Goal: Task Accomplishment & Management: Manage account settings

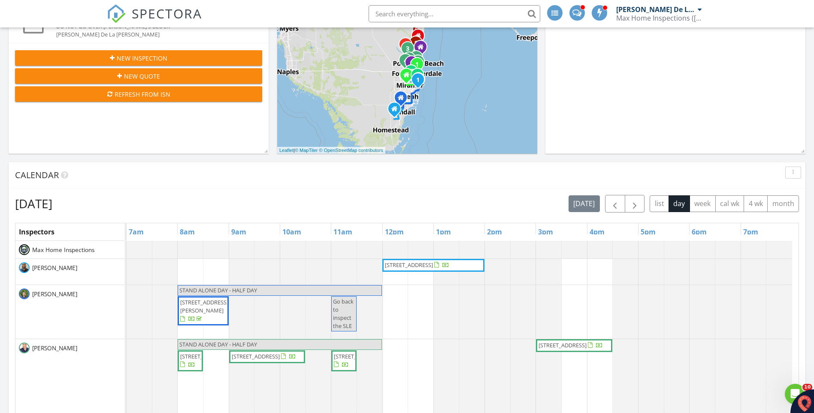
scroll to position [429, 0]
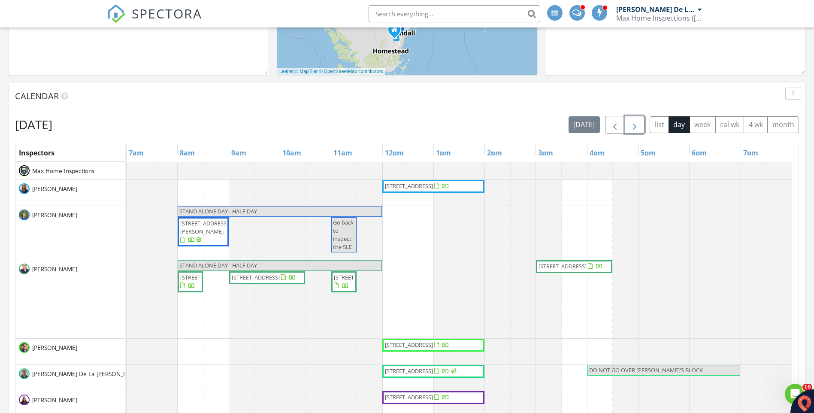
click at [632, 124] on span "button" at bounding box center [635, 125] width 10 height 10
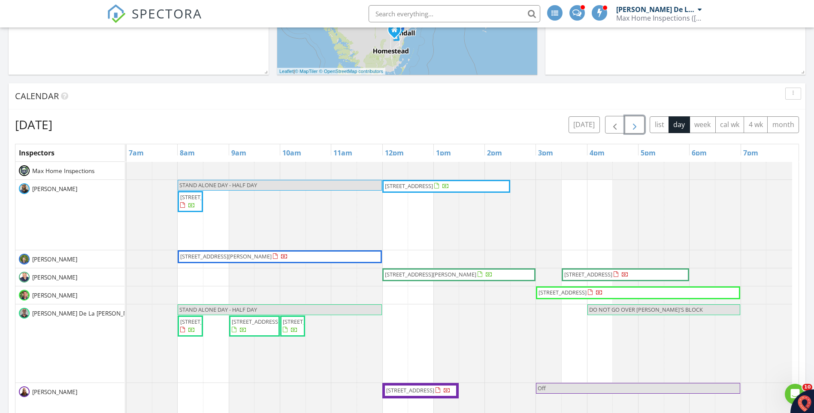
click at [637, 124] on span "button" at bounding box center [635, 125] width 10 height 10
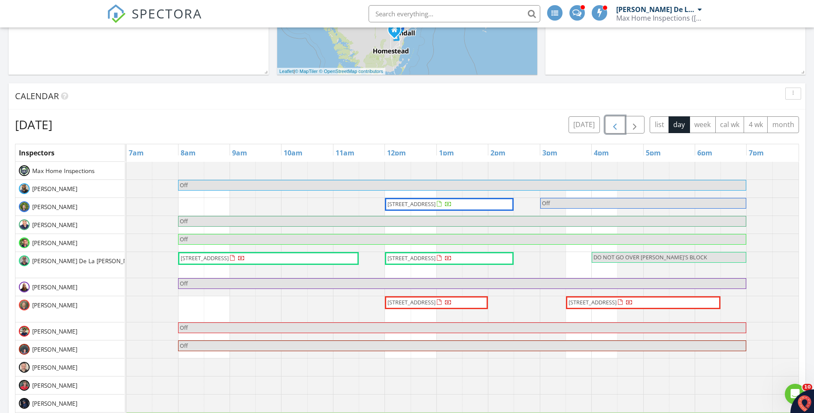
click at [615, 126] on span "button" at bounding box center [615, 125] width 10 height 10
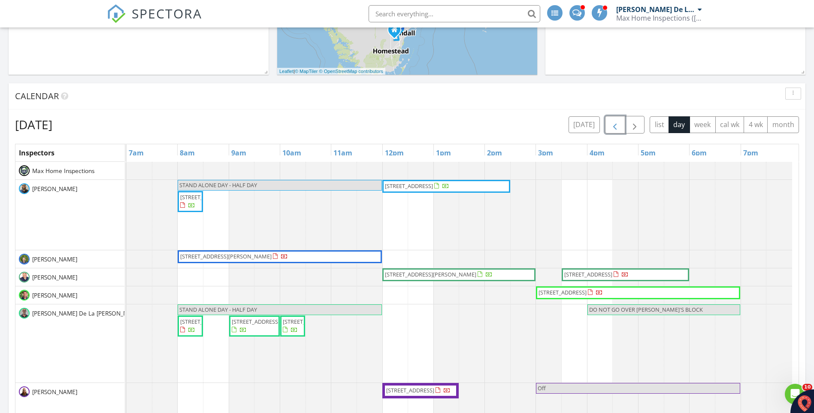
click at [611, 127] on span "button" at bounding box center [615, 125] width 10 height 10
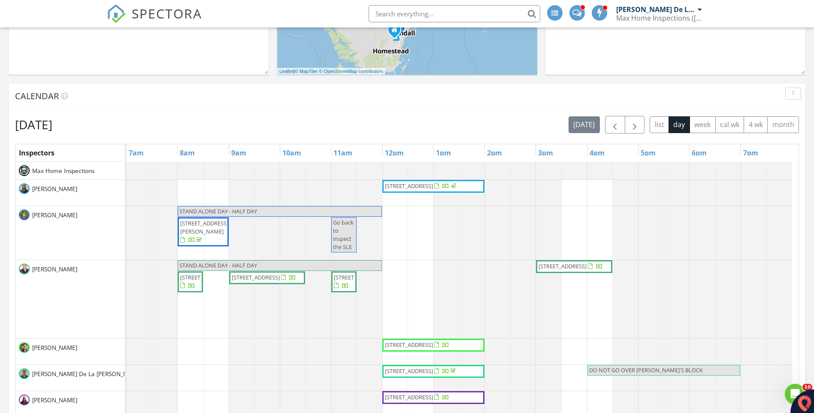
click at [418, 13] on input "text" at bounding box center [455, 13] width 172 height 17
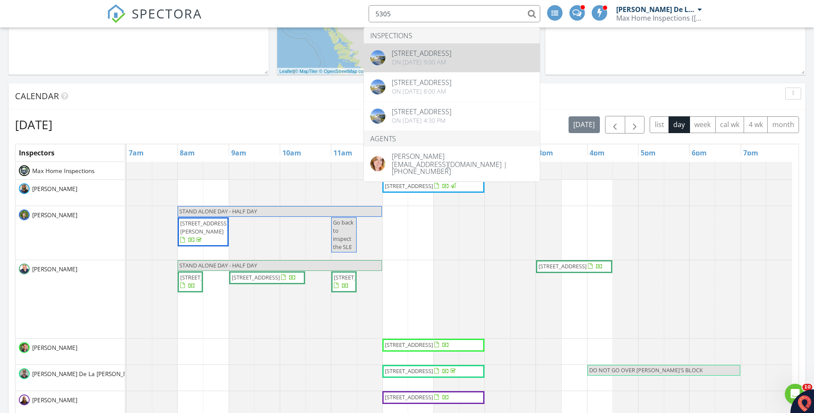
type input "5305"
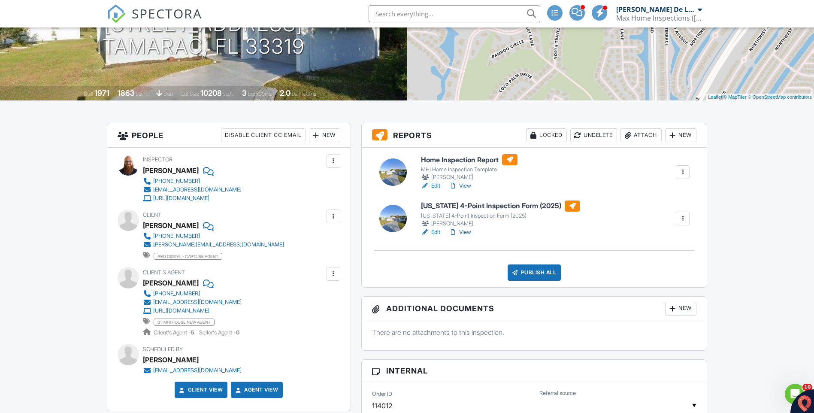
click at [466, 233] on link "View" at bounding box center [460, 232] width 22 height 9
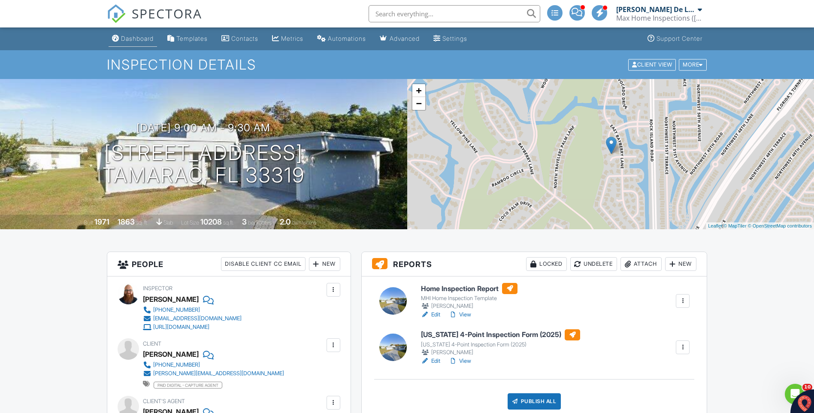
click at [140, 36] on div "Dashboard" at bounding box center [137, 38] width 33 height 7
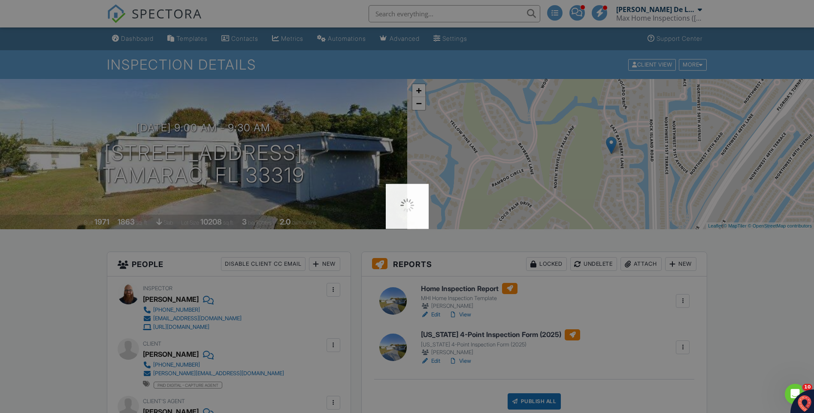
click at [139, 36] on div at bounding box center [407, 206] width 814 height 413
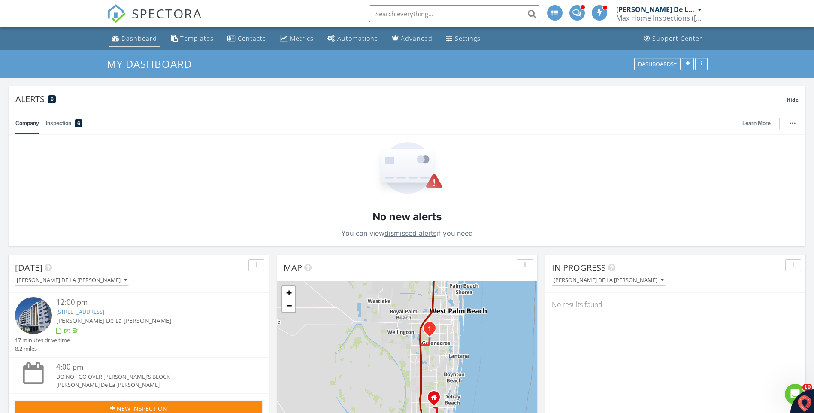
click at [135, 40] on div "Dashboard" at bounding box center [139, 38] width 36 height 8
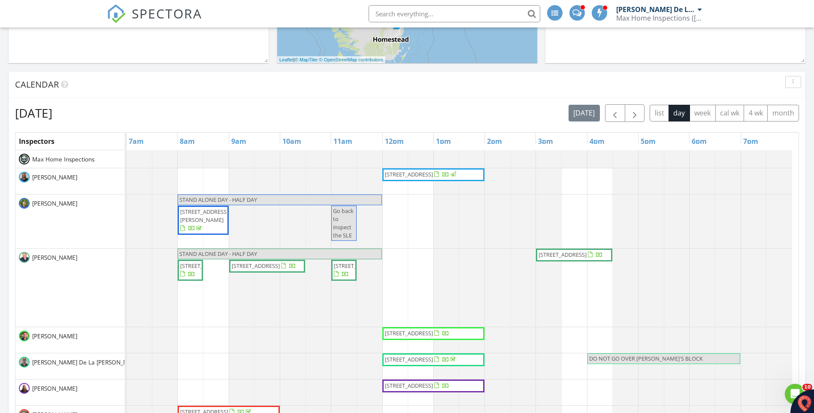
scroll to position [515, 0]
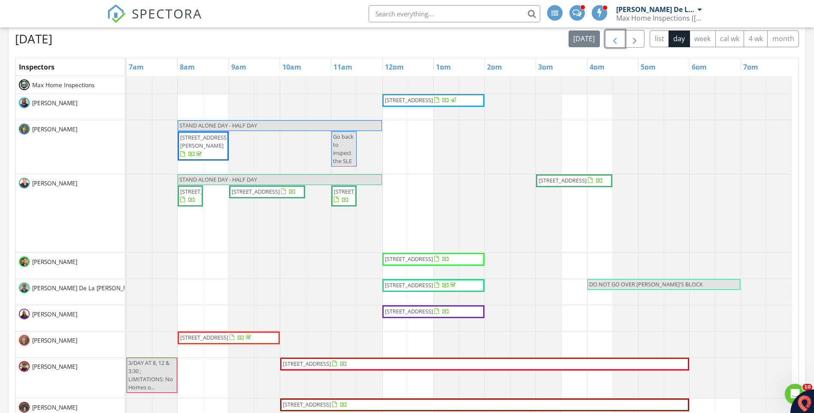
click at [614, 41] on span "button" at bounding box center [615, 39] width 10 height 10
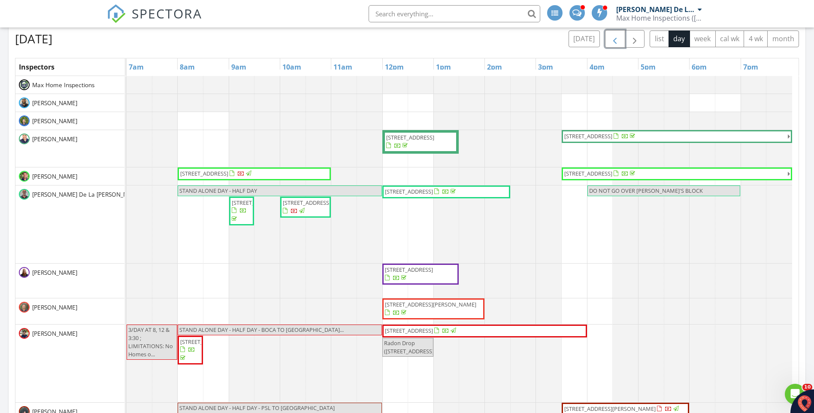
drag, startPoint x: 421, startPoint y: 185, endPoint x: 420, endPoint y: 189, distance: 4.8
click at [420, 189] on span "4610 Highland Dr, Tamarac 33319" at bounding box center [409, 192] width 48 height 8
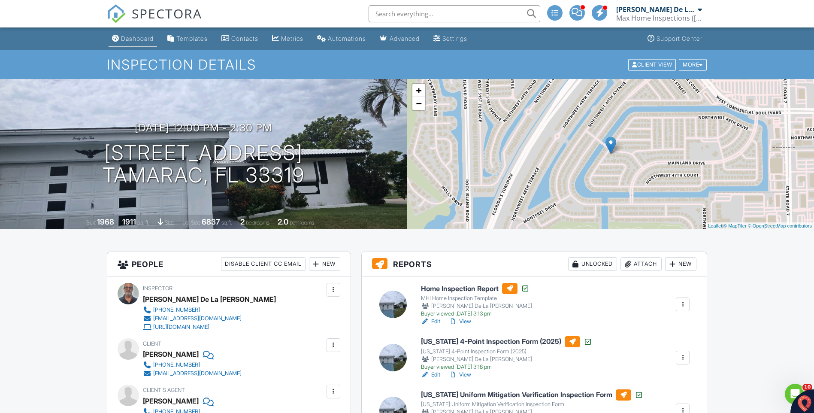
click at [137, 39] on div "Dashboard" at bounding box center [137, 38] width 33 height 7
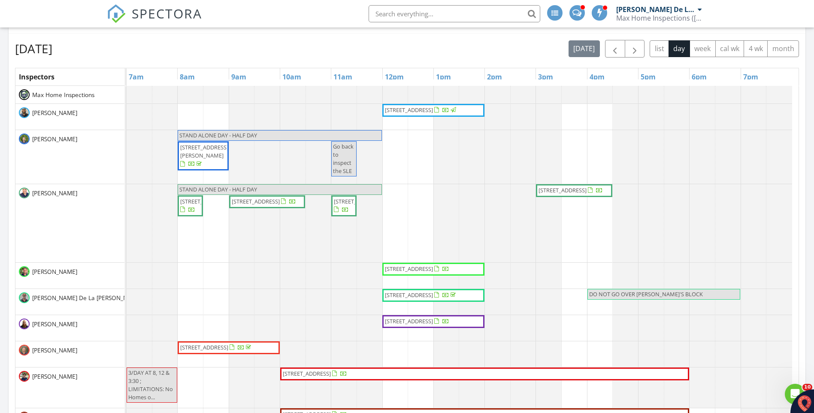
scroll to position [429, 0]
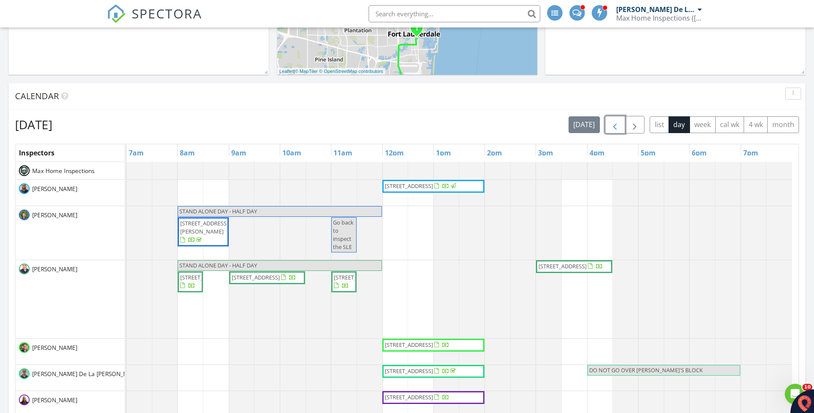
click at [614, 127] on span "button" at bounding box center [615, 125] width 10 height 10
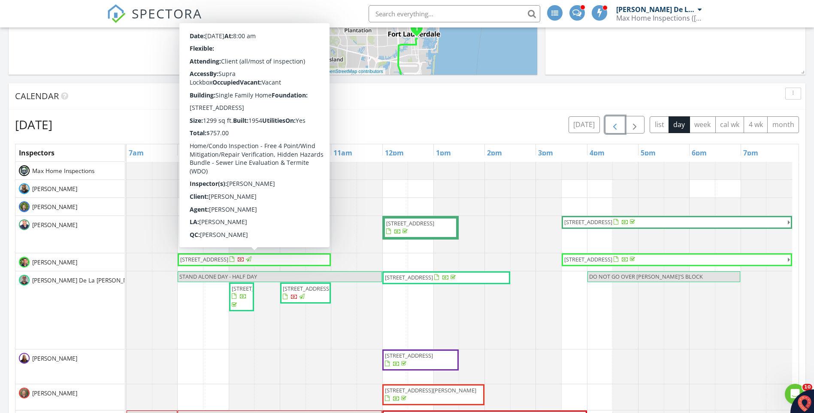
click at [228, 262] on span "1080 Carolina Ave, Fort Lauderdale 33312" at bounding box center [204, 259] width 48 height 8
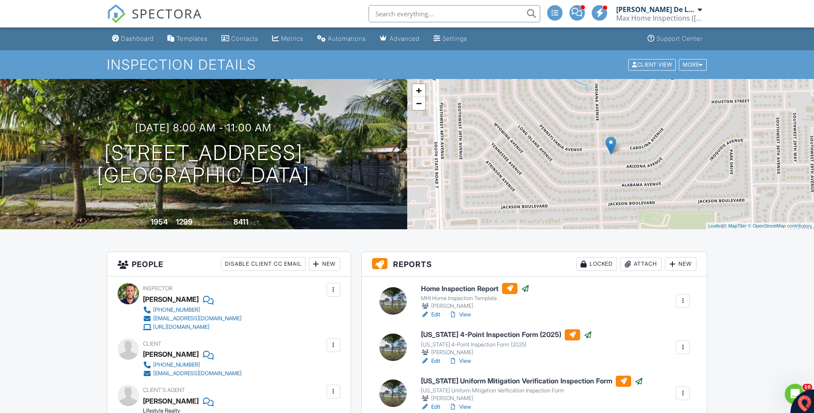
drag, startPoint x: 104, startPoint y: 149, endPoint x: 373, endPoint y: 179, distance: 270.3
click at [373, 179] on div "08/27/2025 8:00 am - 11:00 am 1080 Carolina Ave Fort Lauderdale, FL 33312" at bounding box center [203, 154] width 407 height 65
click at [467, 313] on link "View" at bounding box center [460, 314] width 22 height 9
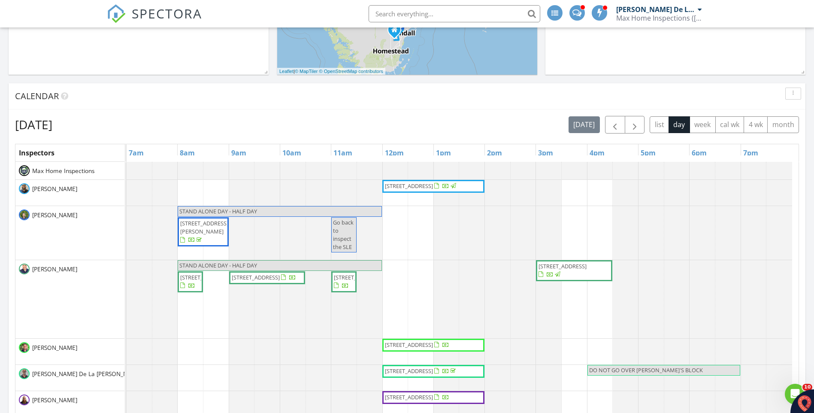
scroll to position [77, 0]
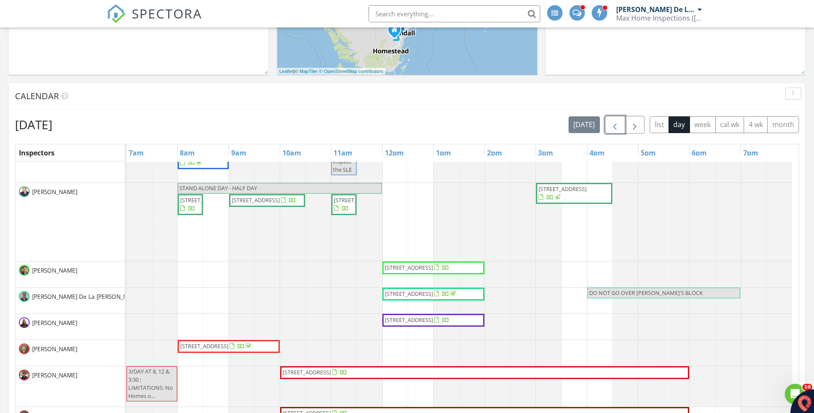
click at [616, 122] on span "button" at bounding box center [615, 125] width 10 height 10
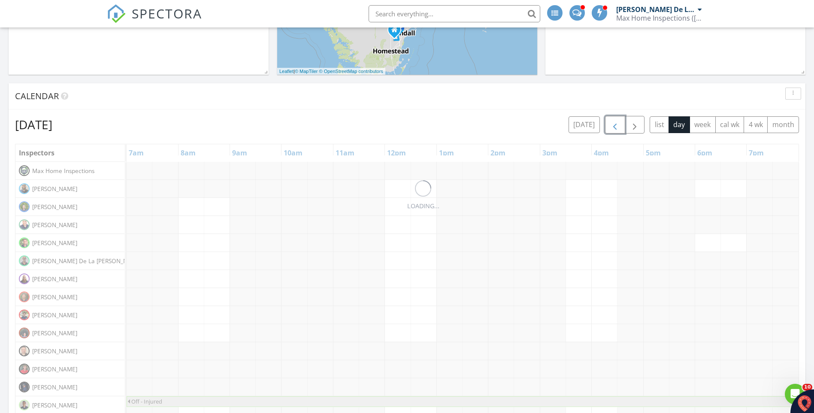
scroll to position [0, 0]
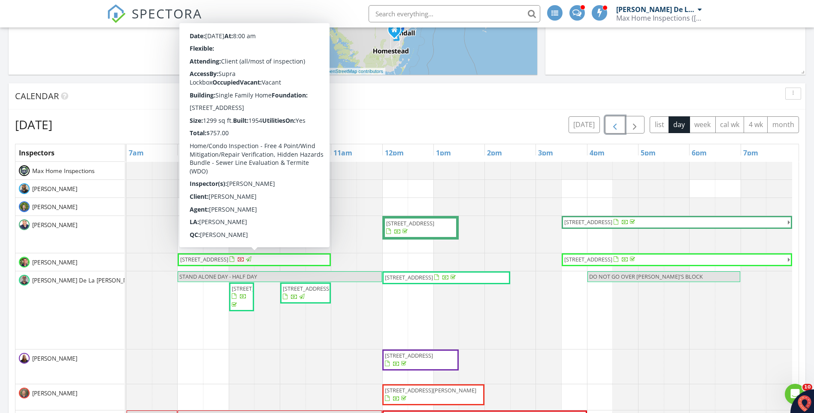
click at [191, 260] on span "1080 Carolina Ave, Fort Lauderdale 33312" at bounding box center [204, 259] width 48 height 8
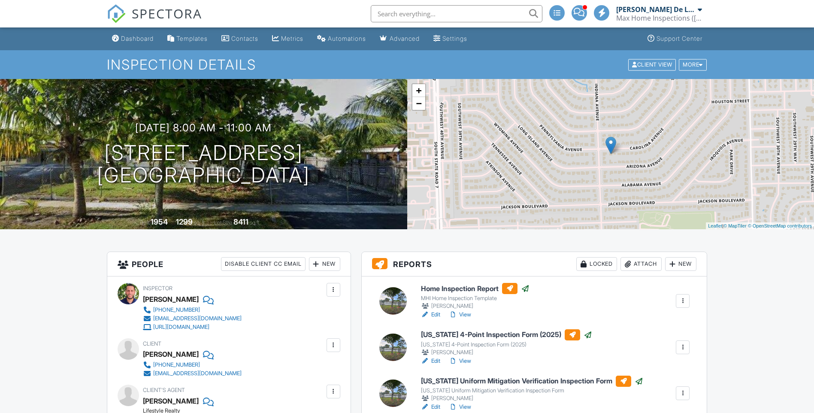
click at [435, 360] on link "Edit" at bounding box center [430, 361] width 19 height 9
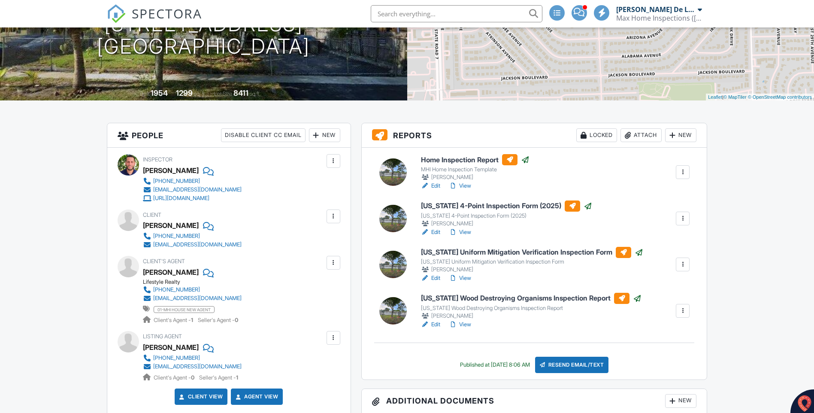
click at [469, 277] on link "View" at bounding box center [460, 278] width 22 height 9
click at [468, 185] on link "View" at bounding box center [460, 186] width 22 height 9
click at [469, 186] on link "View" at bounding box center [460, 186] width 22 height 9
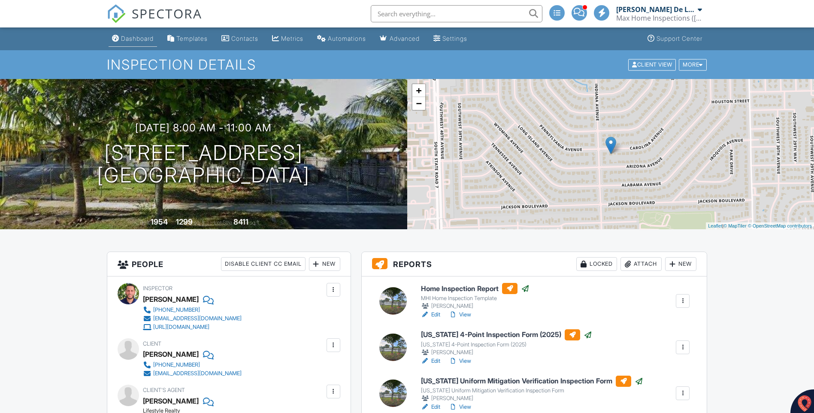
click at [127, 36] on div "Dashboard" at bounding box center [137, 38] width 33 height 7
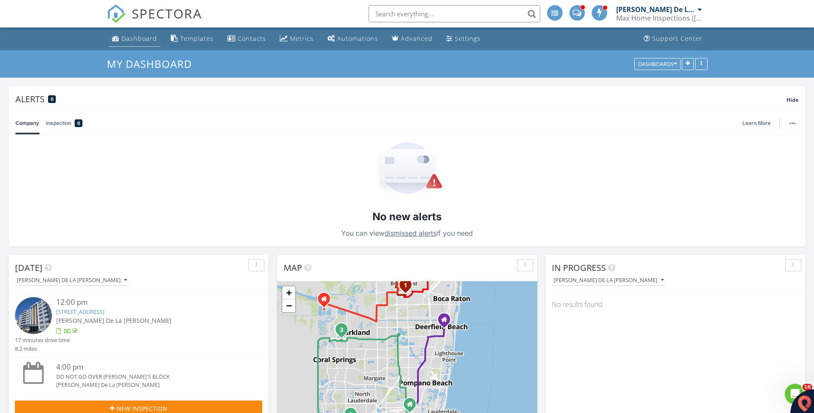
click at [124, 39] on div "Dashboard" at bounding box center [139, 38] width 36 height 8
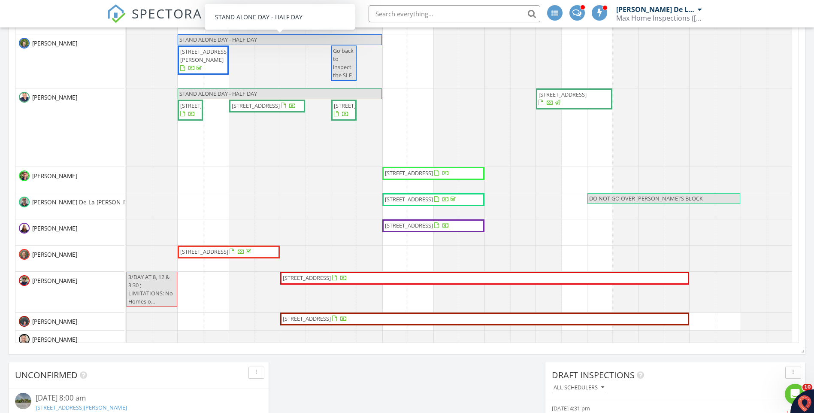
scroll to position [515, 0]
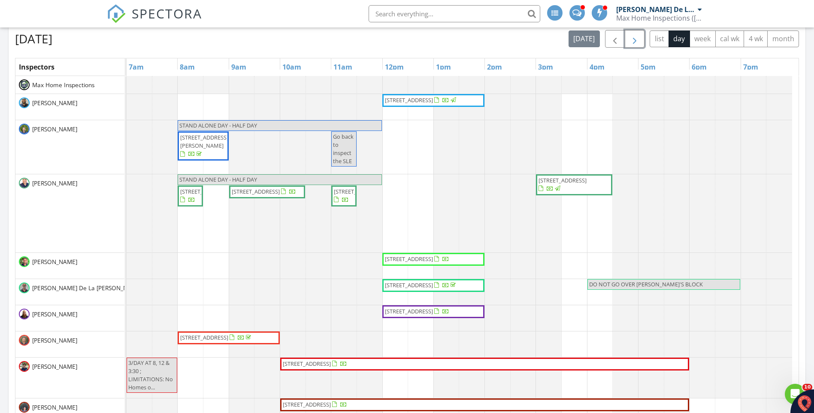
click at [631, 43] on span "button" at bounding box center [635, 39] width 10 height 10
